Goal: Transaction & Acquisition: Purchase product/service

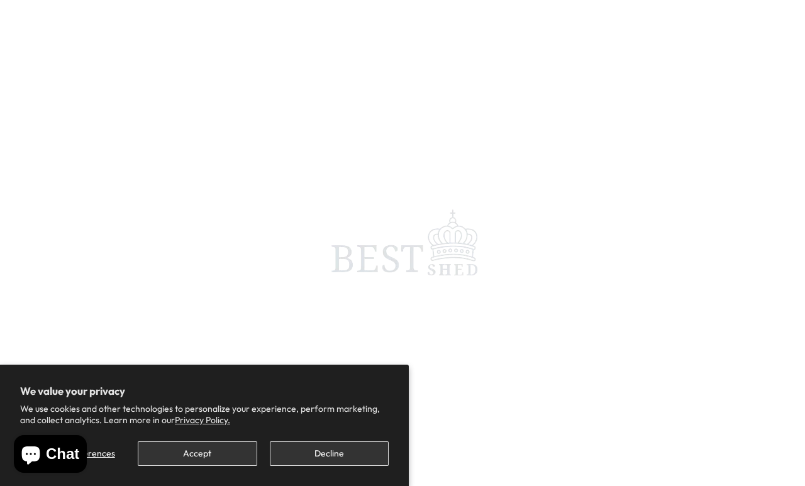
scroll to position [6, 0]
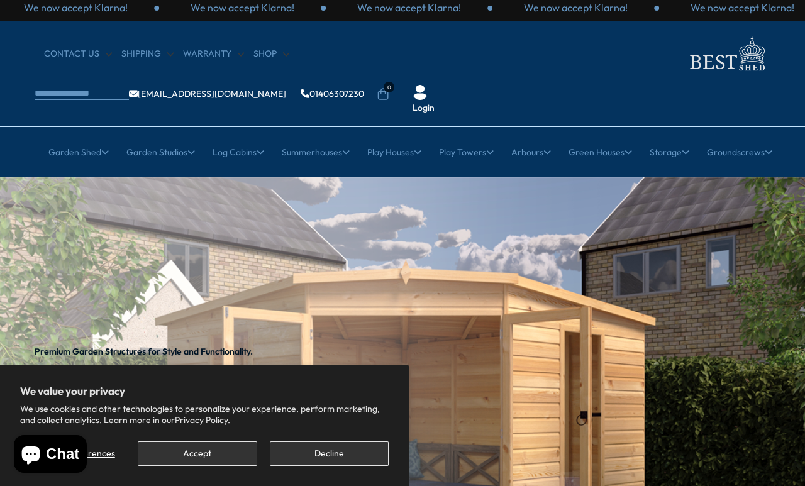
click at [194, 453] on button "Accept" at bounding box center [197, 453] width 119 height 25
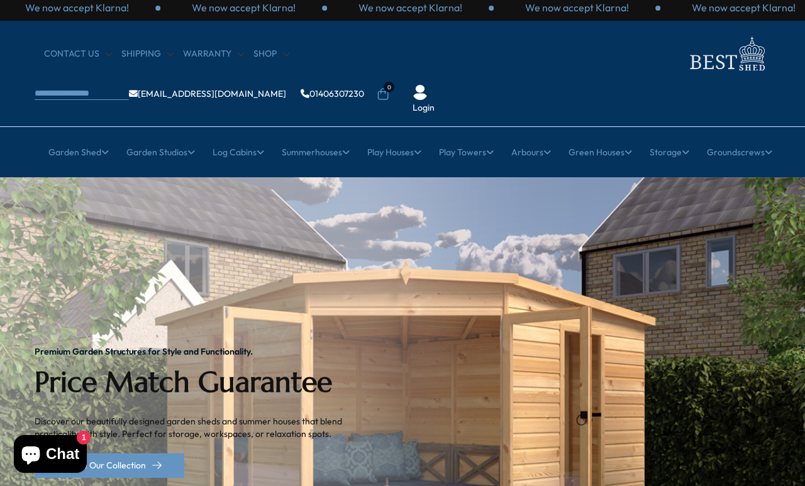
click at [162, 263] on link "Plastic Sheds" at bounding box center [149, 274] width 53 height 22
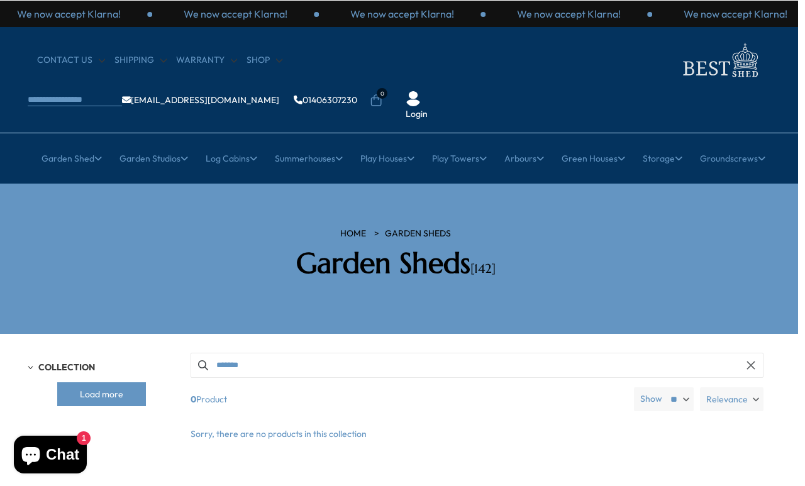
scroll to position [0, 7]
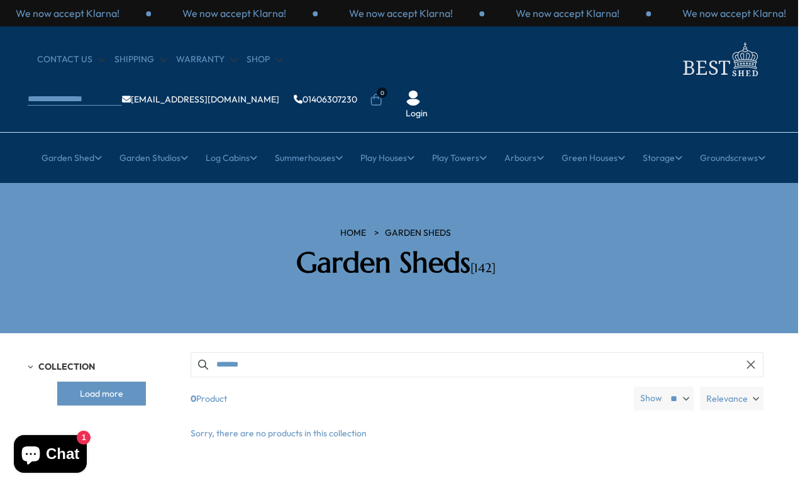
click at [326, 224] on link "Small Sheds" at bounding box center [311, 235] width 49 height 22
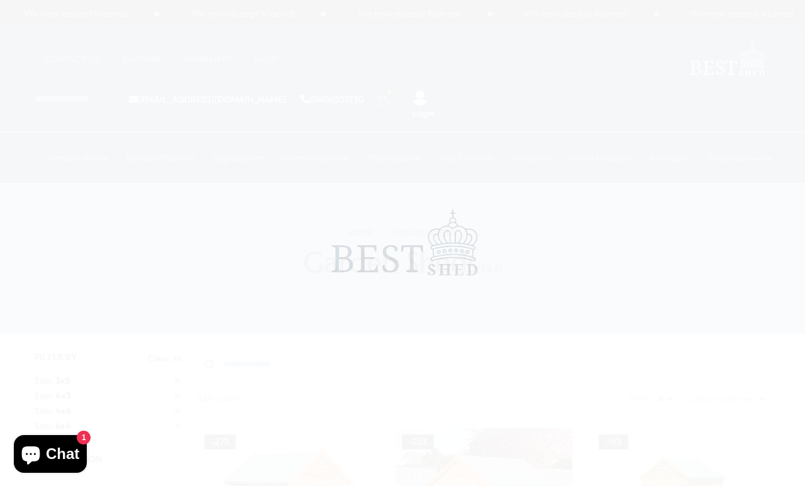
scroll to position [6, 0]
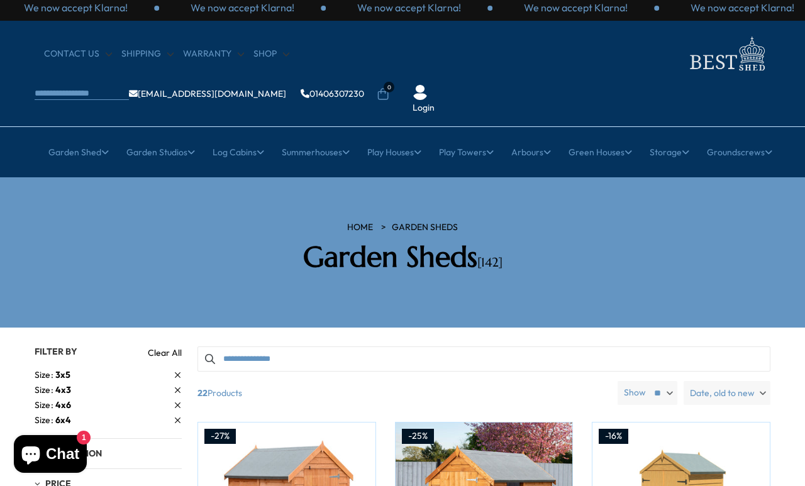
click at [67, 384] on span "4x3" at bounding box center [63, 389] width 16 height 11
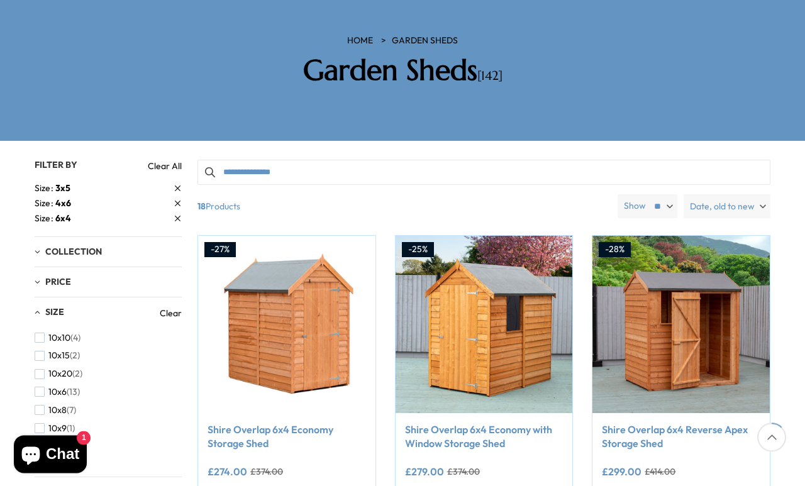
scroll to position [192, 0]
click at [162, 160] on link "Clear All" at bounding box center [165, 166] width 34 height 13
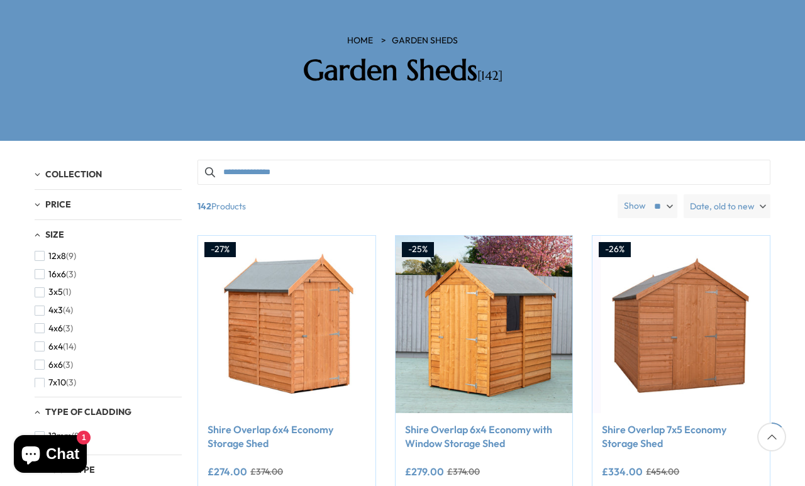
scroll to position [150, 0]
click at [45, 298] on button "4x3 (4)" at bounding box center [54, 307] width 38 height 18
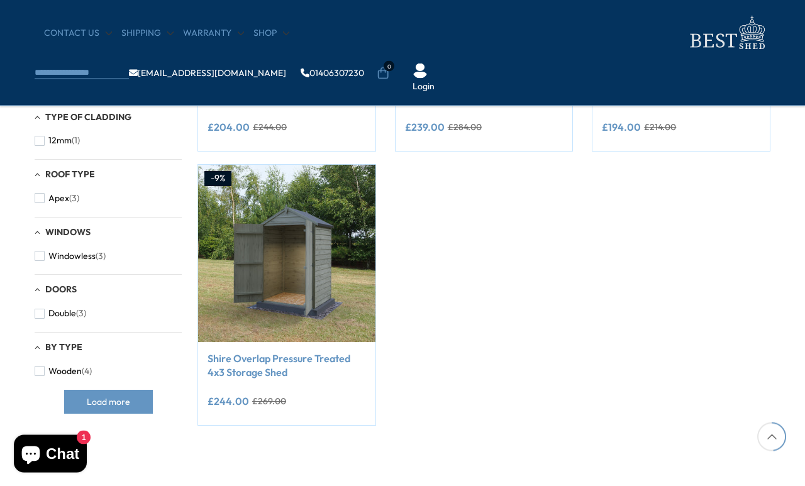
scroll to position [432, 0]
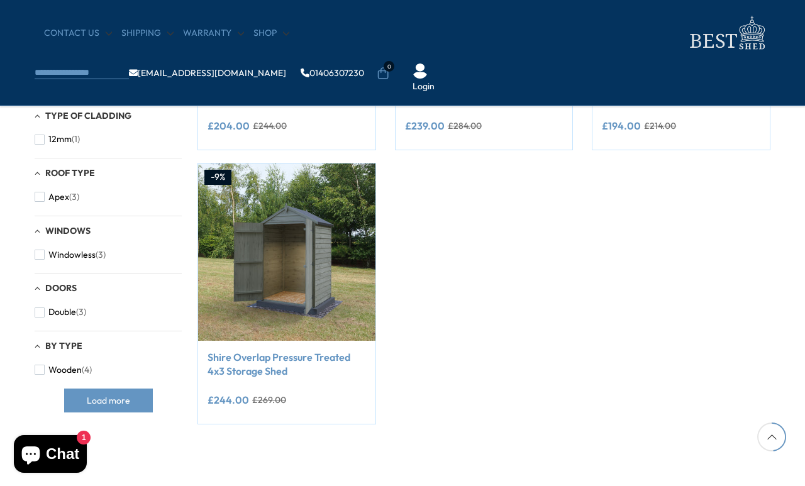
click at [257, 365] on link "Shire Overlap Pressure Treated 4x3 Storage Shed" at bounding box center [286, 364] width 158 height 28
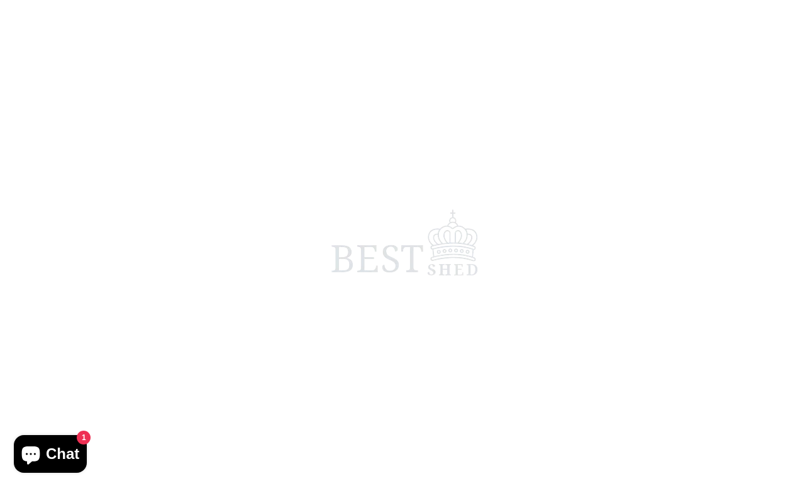
scroll to position [6, 0]
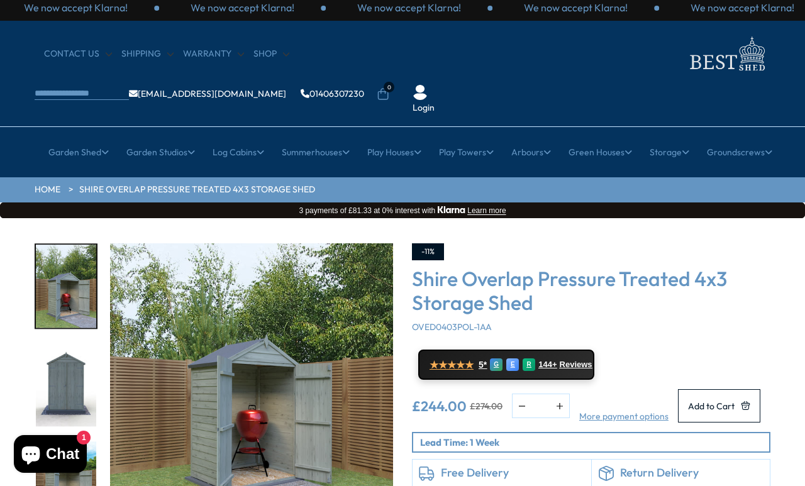
click at [77, 343] on img "3 / 14" at bounding box center [66, 385] width 60 height 84
click at [76, 248] on img "2 / 14" at bounding box center [66, 287] width 60 height 84
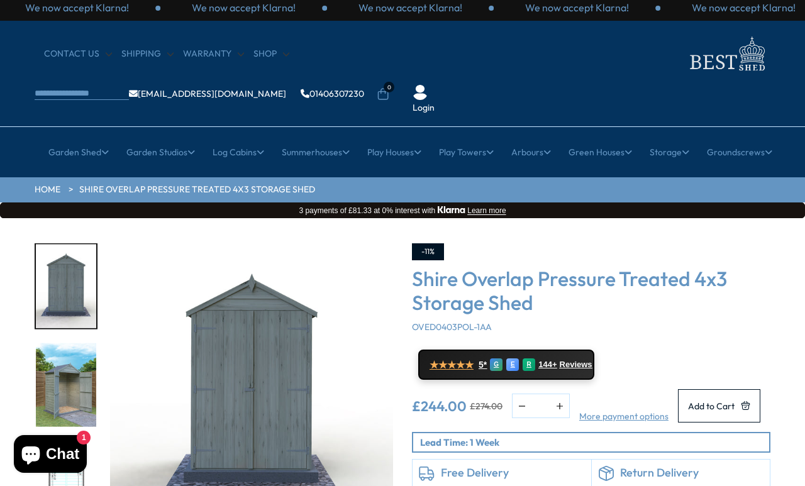
click at [72, 346] on img "4 / 14" at bounding box center [66, 385] width 60 height 84
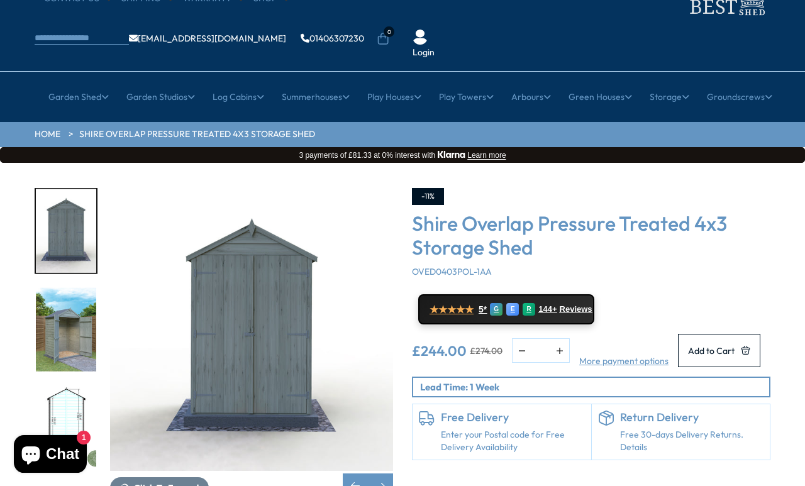
scroll to position [0, 0]
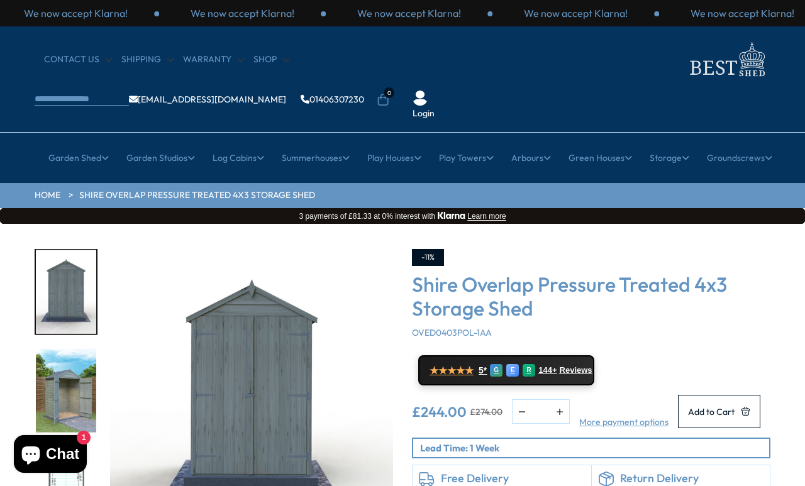
click at [61, 447] on img "5 / 14" at bounding box center [66, 489] width 60 height 84
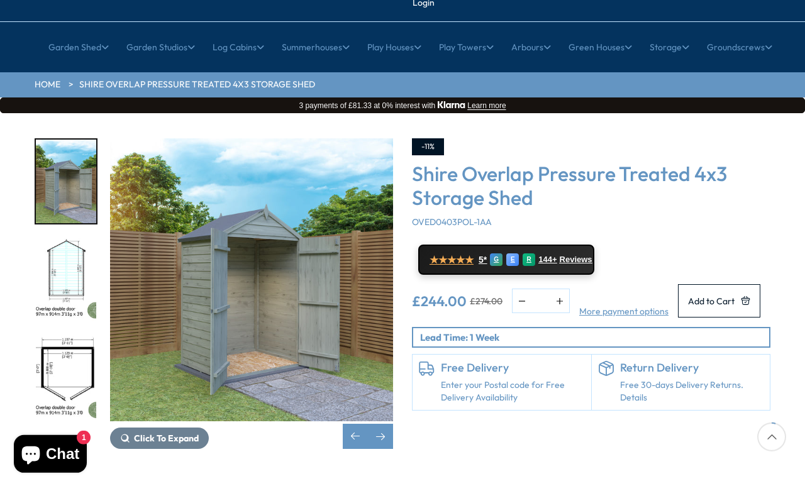
scroll to position [110, 0]
